Goal: Navigation & Orientation: Find specific page/section

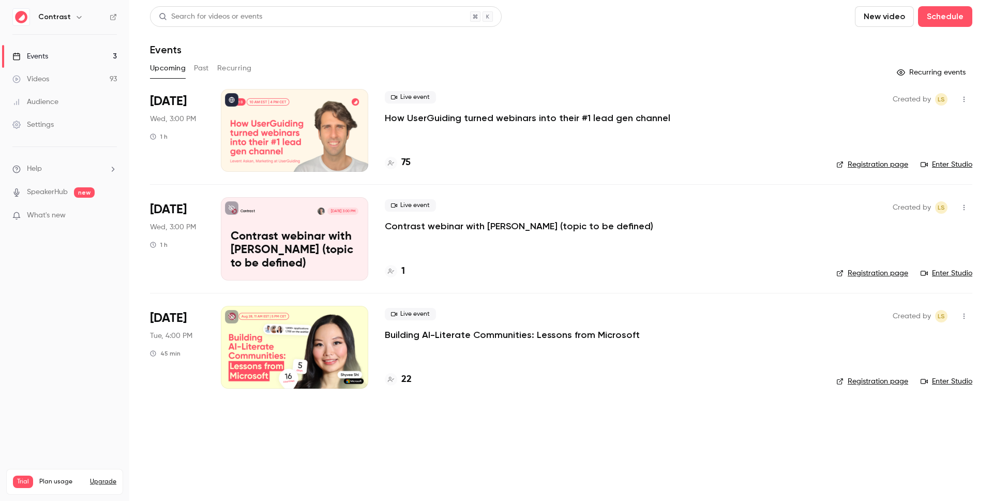
click at [54, 75] on link "Videos 93" at bounding box center [64, 79] width 129 height 23
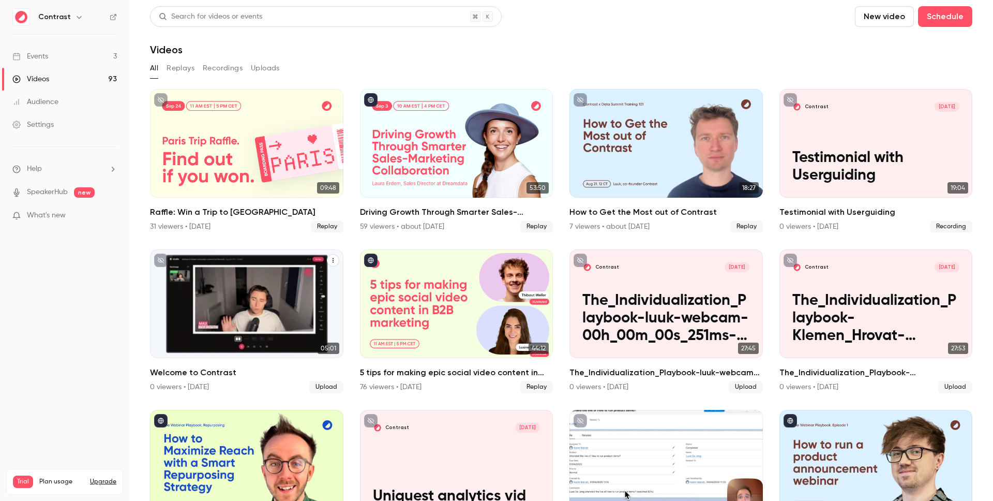
click at [295, 297] on div "Welcome to Contrast" at bounding box center [246, 303] width 193 height 109
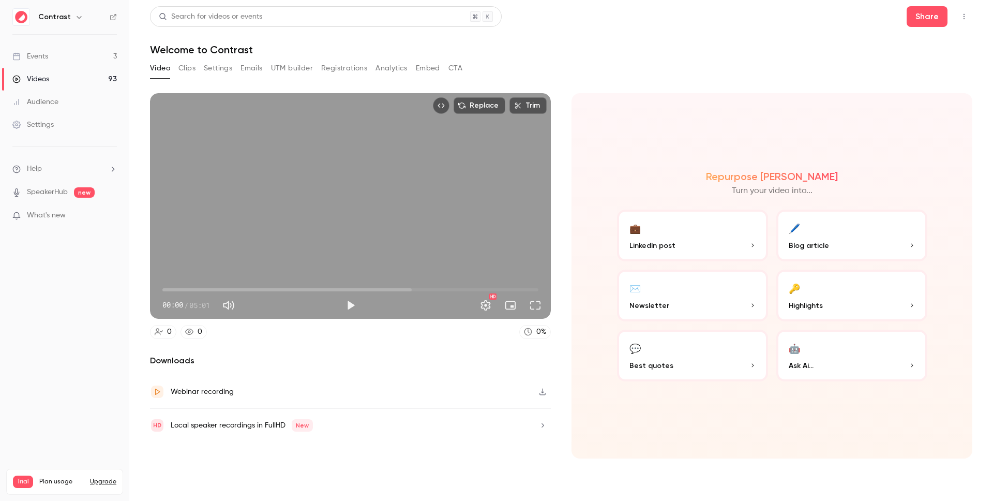
drag, startPoint x: 676, startPoint y: 64, endPoint x: 715, endPoint y: 54, distance: 40.9
click at [676, 64] on div "Video Clips Settings Emails UTM builder Registrations Analytics Embed CTA" at bounding box center [561, 70] width 823 height 21
click at [929, 16] on button "Share" at bounding box center [927, 16] width 41 height 21
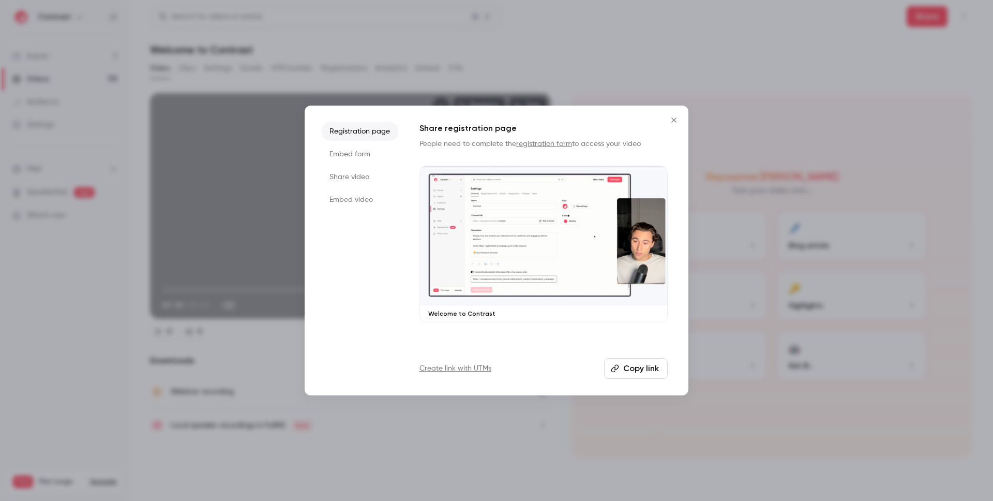
click at [359, 173] on li "Share video" at bounding box center [360, 177] width 78 height 19
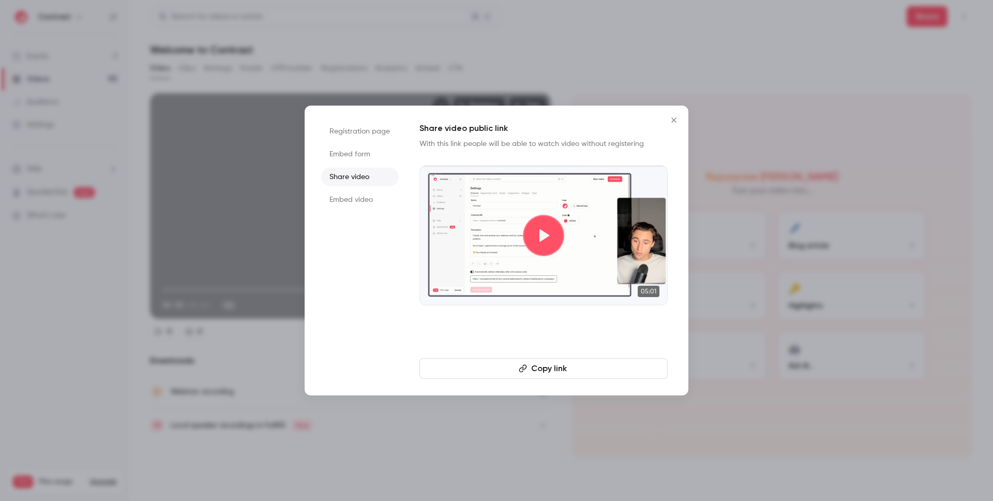
click at [558, 362] on button "Copy link" at bounding box center [544, 368] width 248 height 21
click at [643, 366] on button "Copy link" at bounding box center [544, 368] width 248 height 21
click at [674, 121] on icon "Close" at bounding box center [674, 119] width 5 height 5
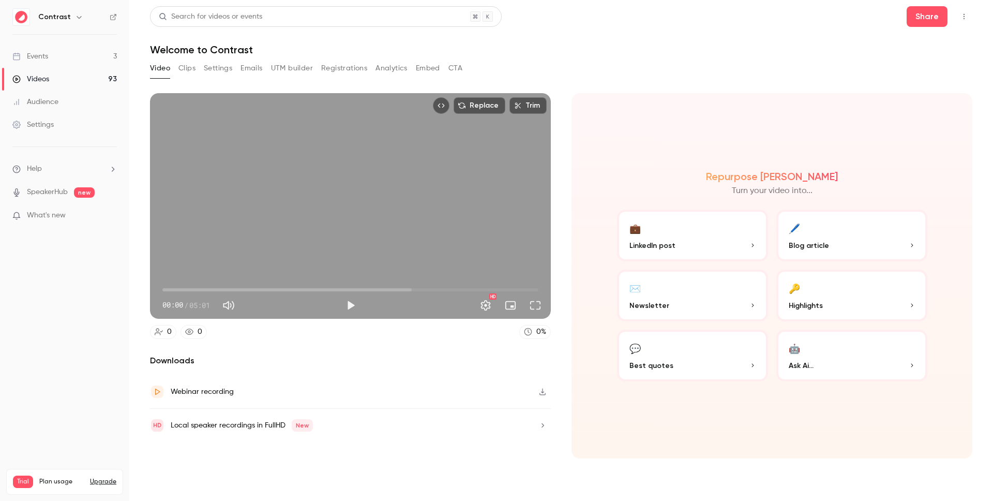
drag, startPoint x: 528, startPoint y: 19, endPoint x: 439, endPoint y: 59, distance: 97.7
click at [524, 21] on div "Search for videos or events Share" at bounding box center [561, 16] width 823 height 21
click at [3, 51] on link "Events 3" at bounding box center [64, 56] width 129 height 23
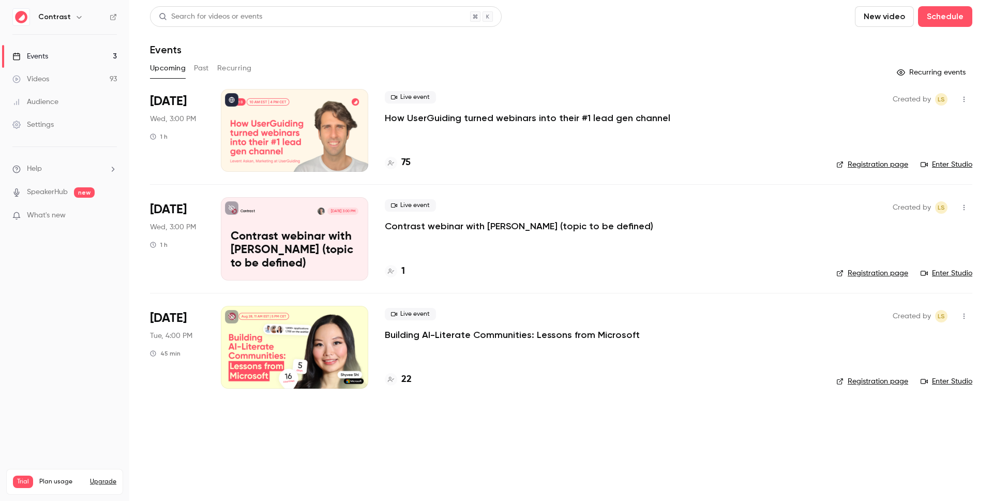
click at [21, 51] on div "Events" at bounding box center [30, 56] width 36 height 10
click at [595, 50] on div "Events" at bounding box center [561, 49] width 823 height 12
click at [853, 163] on link "Registration page" at bounding box center [873, 164] width 72 height 10
click at [407, 160] on h4 "76" at bounding box center [405, 163] width 9 height 14
